Goal: Navigation & Orientation: Find specific page/section

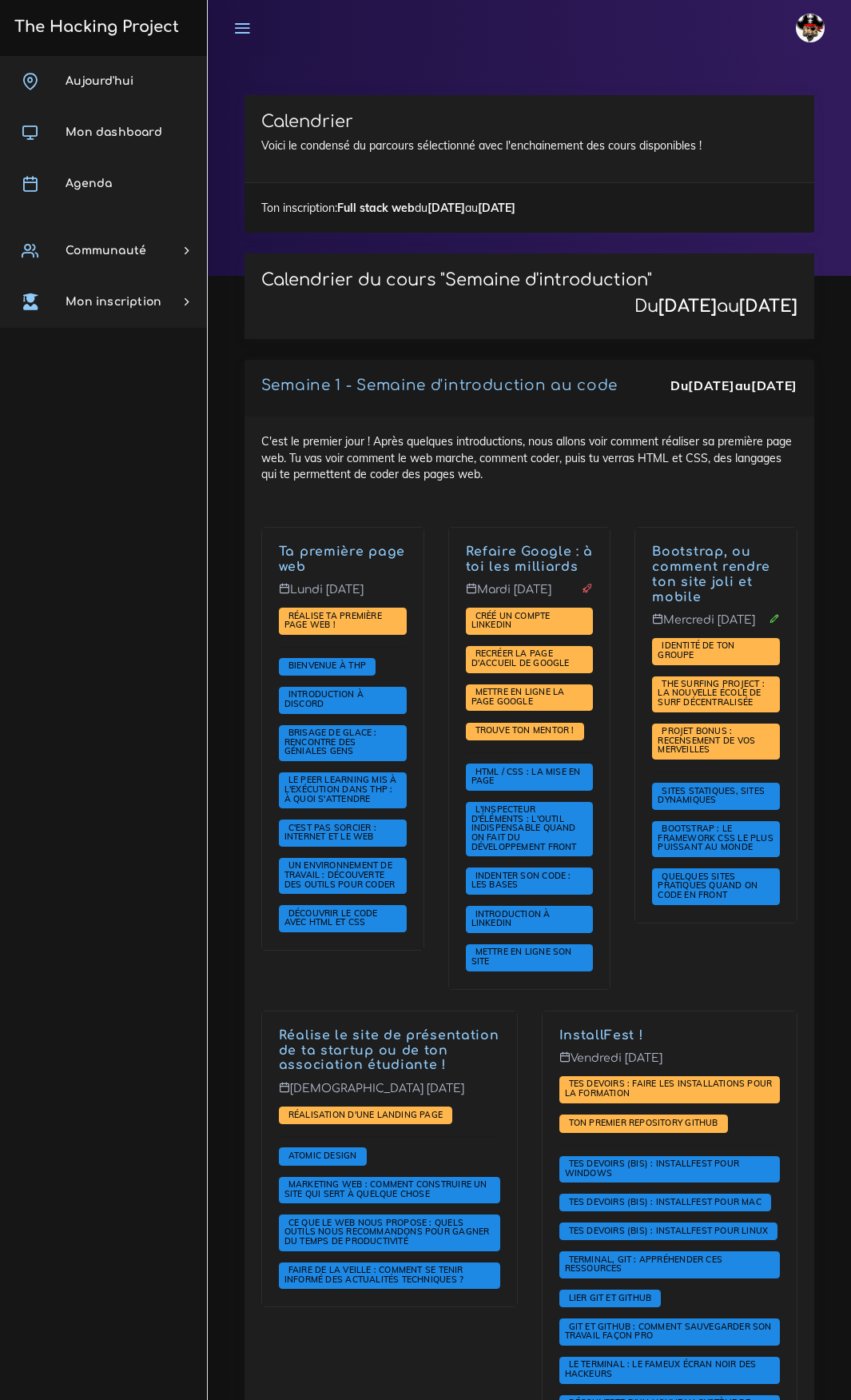
scroll to position [2158, 0]
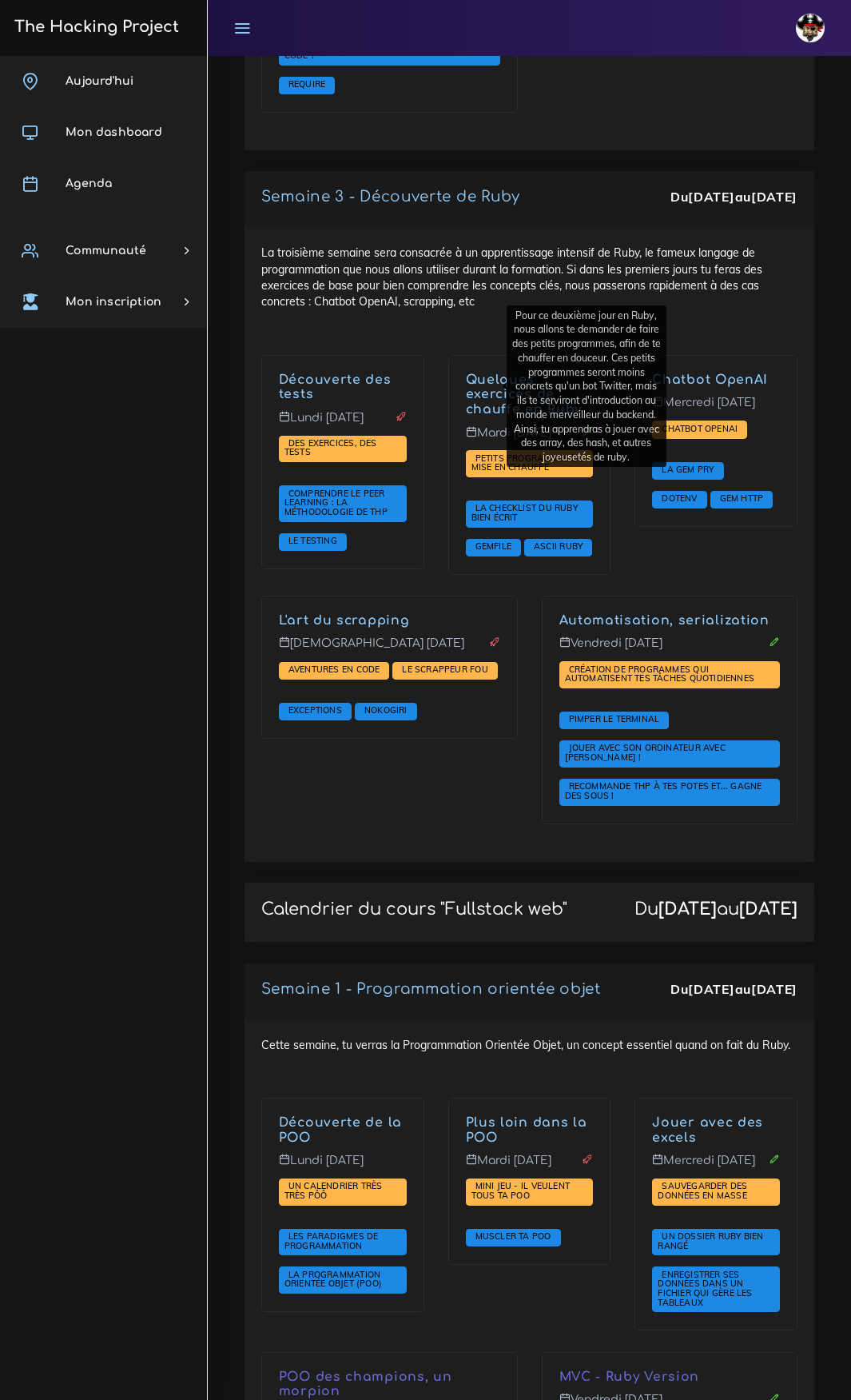
click at [708, 662] on p "Vendredi 19 sept." at bounding box center [670, 649] width 222 height 25
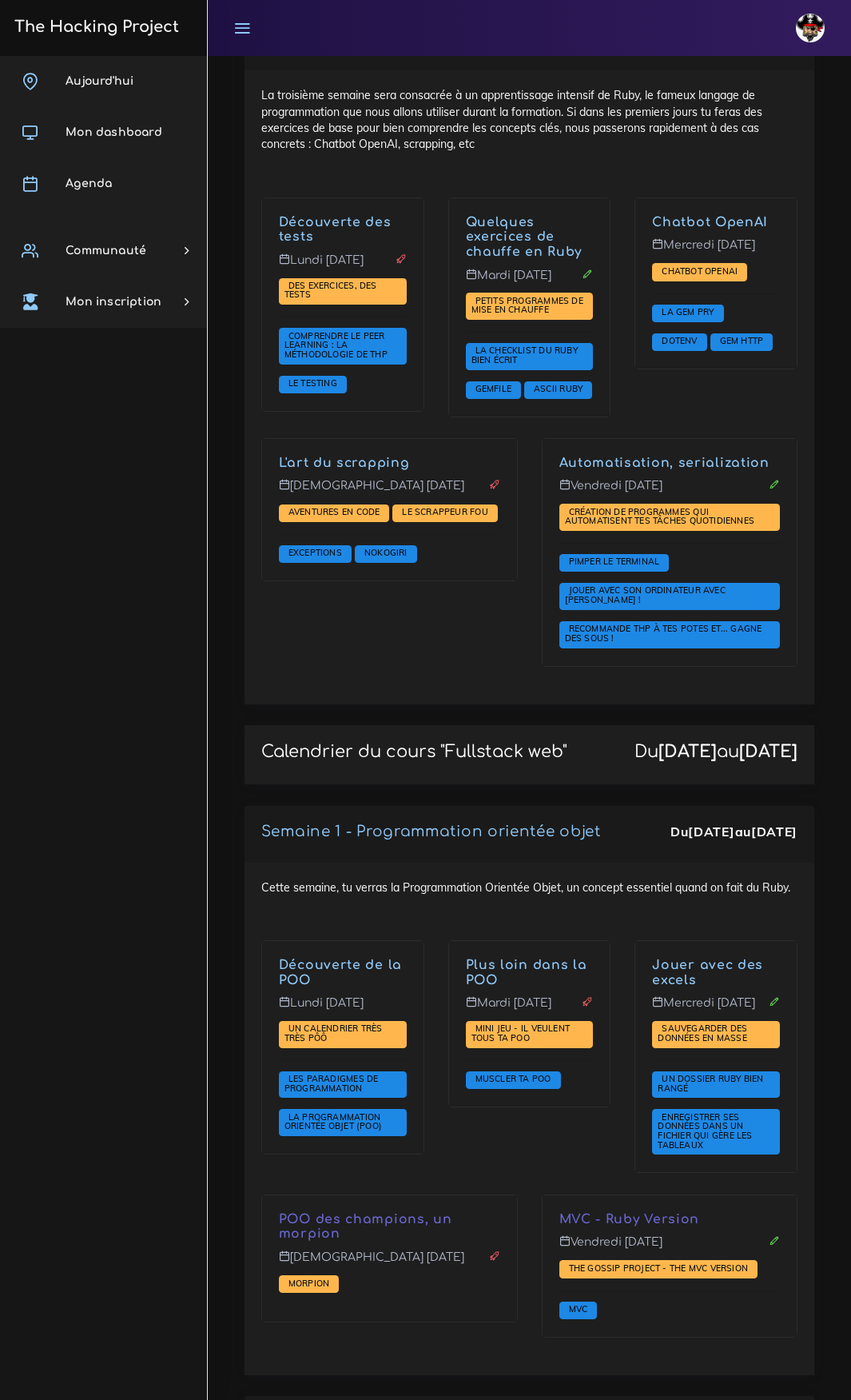
scroll to position [2318, 0]
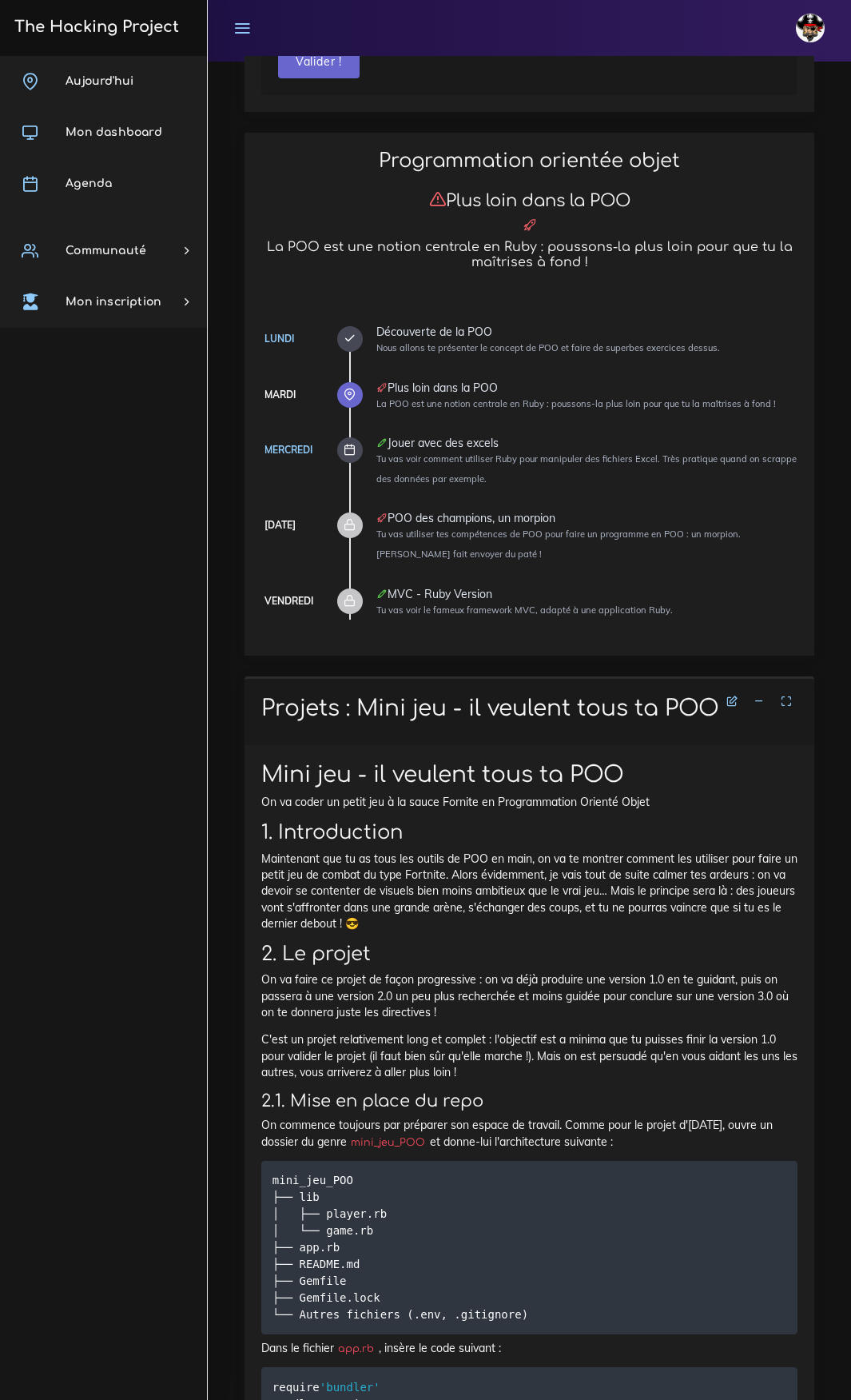
scroll to position [239, 0]
